Goal: Check status: Check status

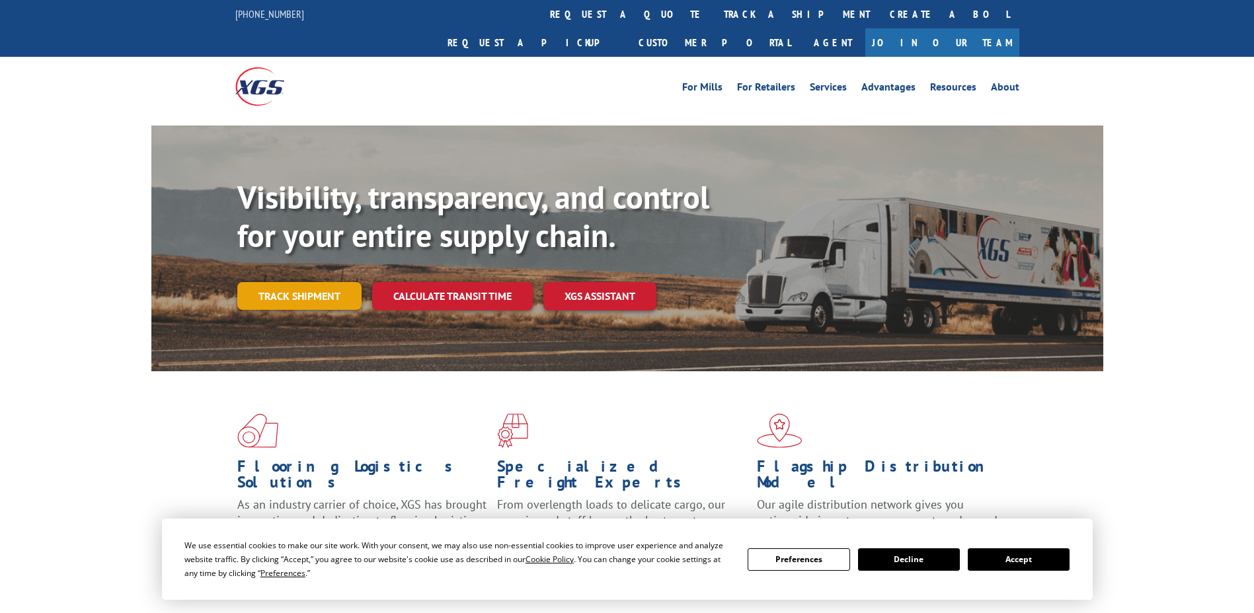
click at [299, 282] on link "Track shipment" at bounding box center [299, 296] width 124 height 28
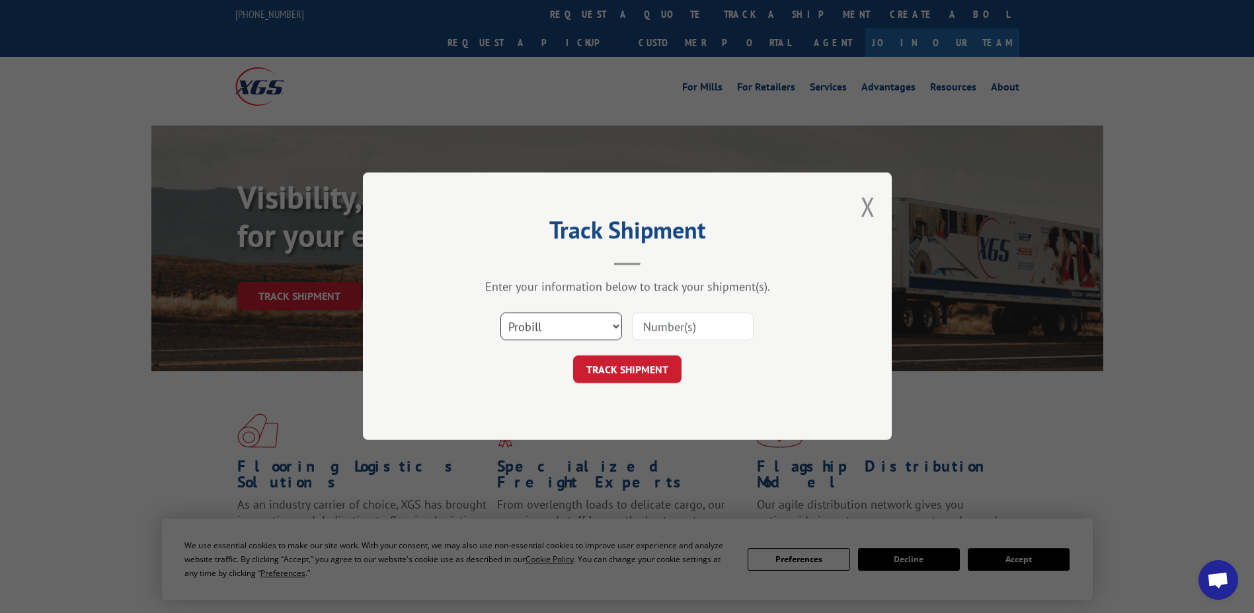
click at [578, 322] on select "Select category... Probill BOL PO" at bounding box center [561, 327] width 122 height 28
select select "po"
click at [500, 313] on select "Select category... Probill BOL PO" at bounding box center [561, 327] width 122 height 28
click at [650, 331] on input at bounding box center [693, 327] width 122 height 28
type input "73521357"
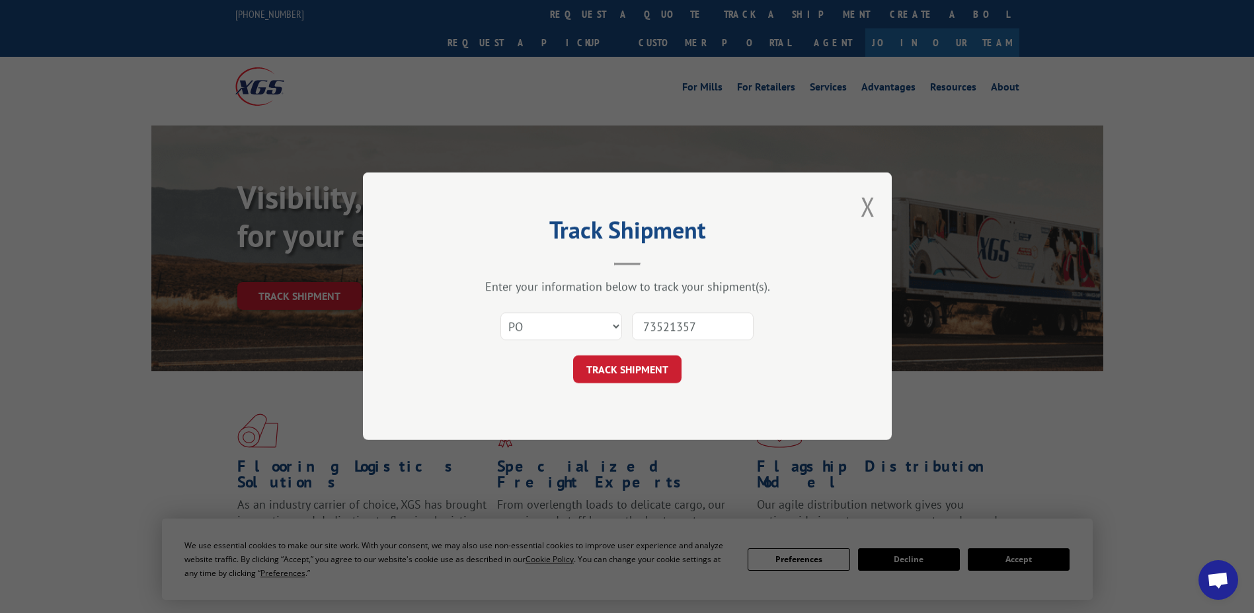
click button "TRACK SHIPMENT" at bounding box center [627, 370] width 108 height 28
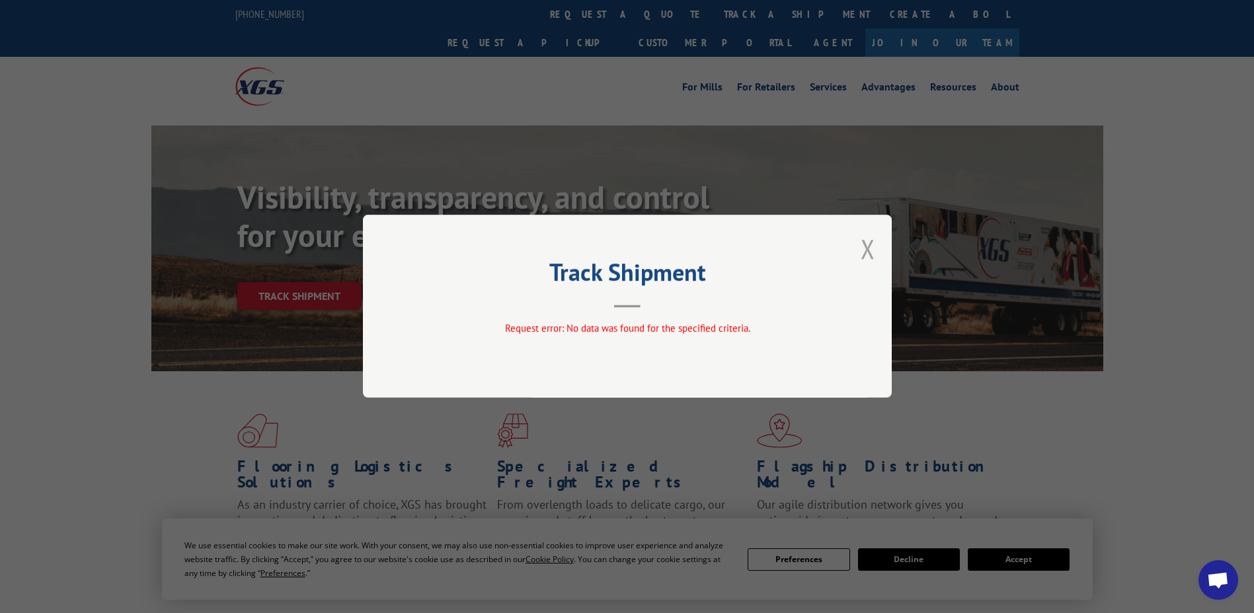
click at [865, 246] on button "Close modal" at bounding box center [868, 248] width 15 height 35
